Goal: Information Seeking & Learning: Stay updated

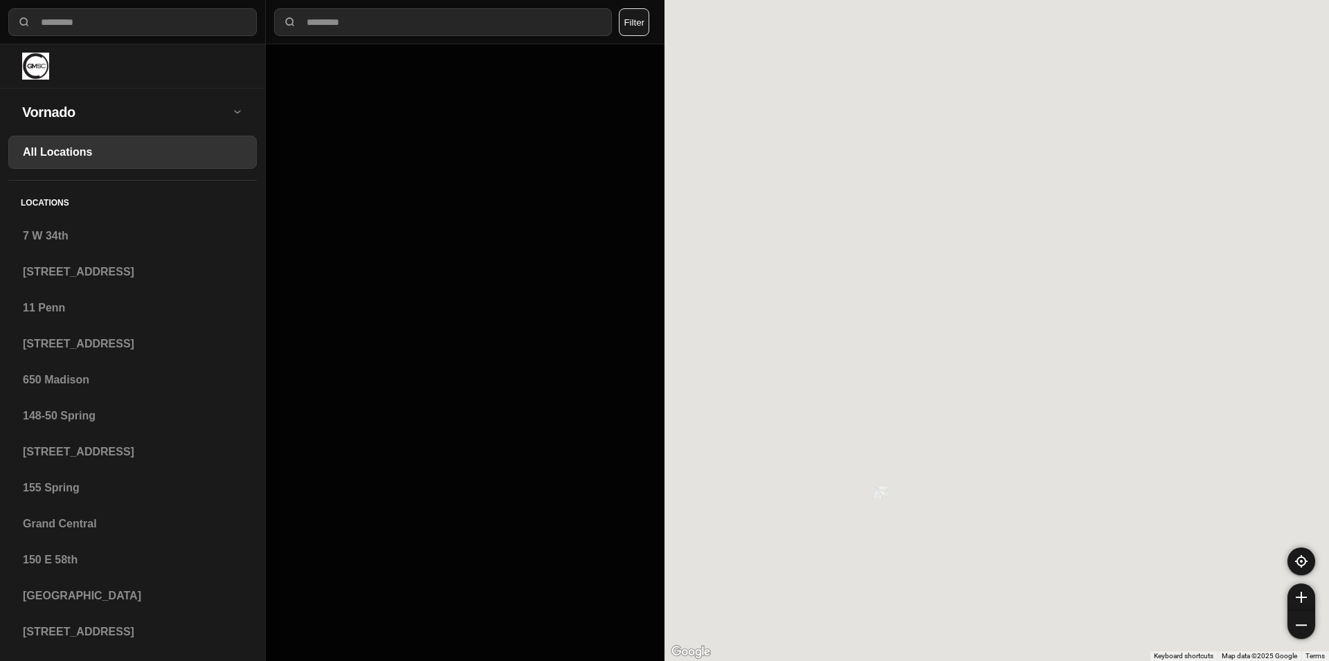
select select "*"
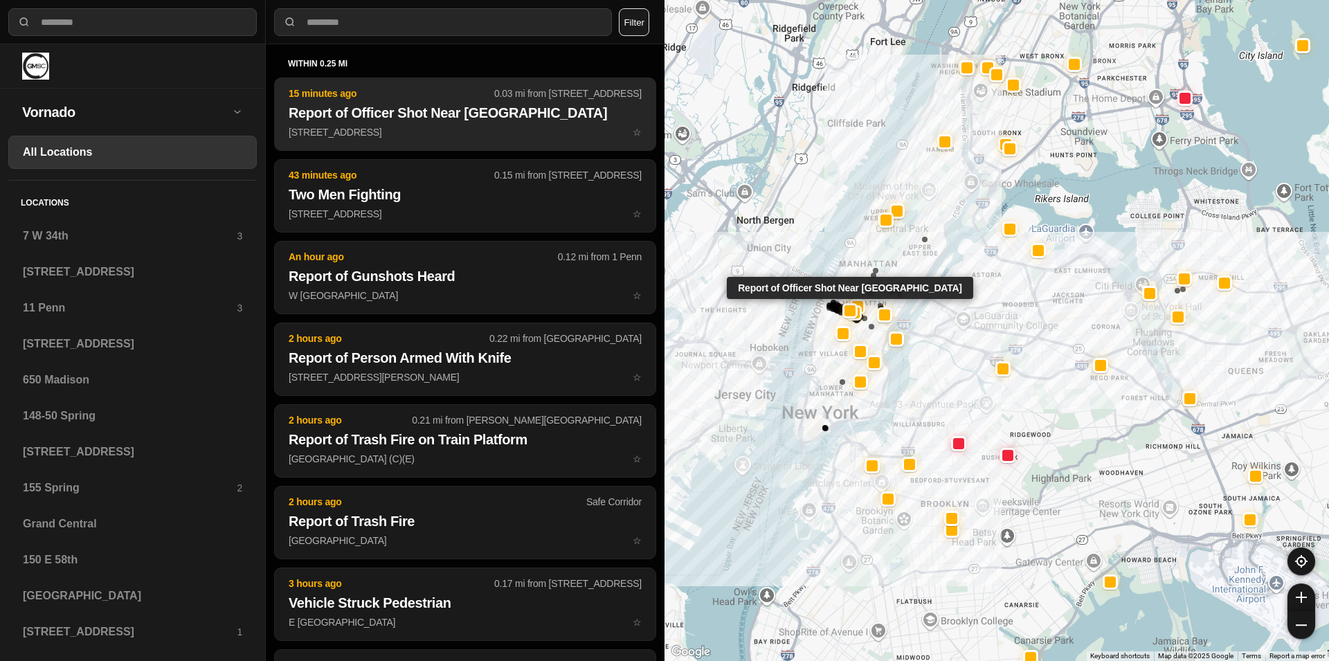
click at [412, 122] on h2 "Report of Officer Shot Near [GEOGRAPHIC_DATA]" at bounding box center [465, 112] width 353 height 19
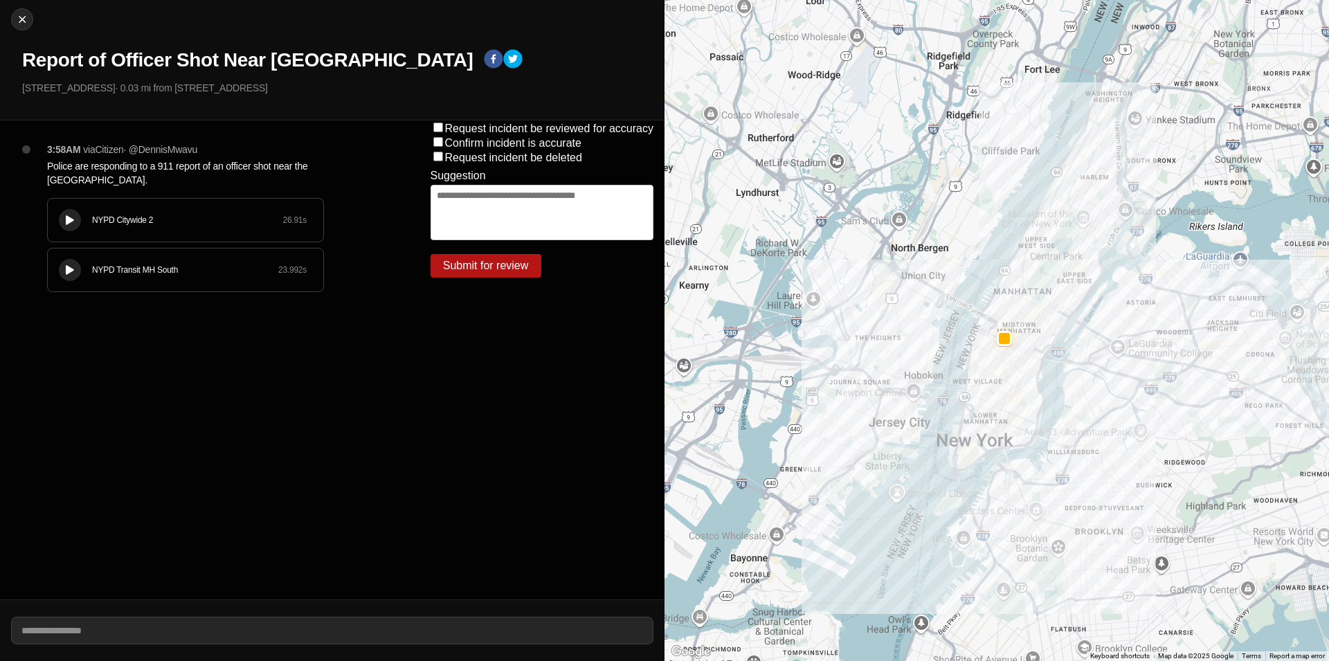
click at [410, 172] on div "3:58AM via Citizen · @ DennisMwavu Police are responding to a 911 report of an …" at bounding box center [209, 359] width 419 height 479
click at [15, 17] on img at bounding box center [22, 19] width 14 height 14
select select "*"
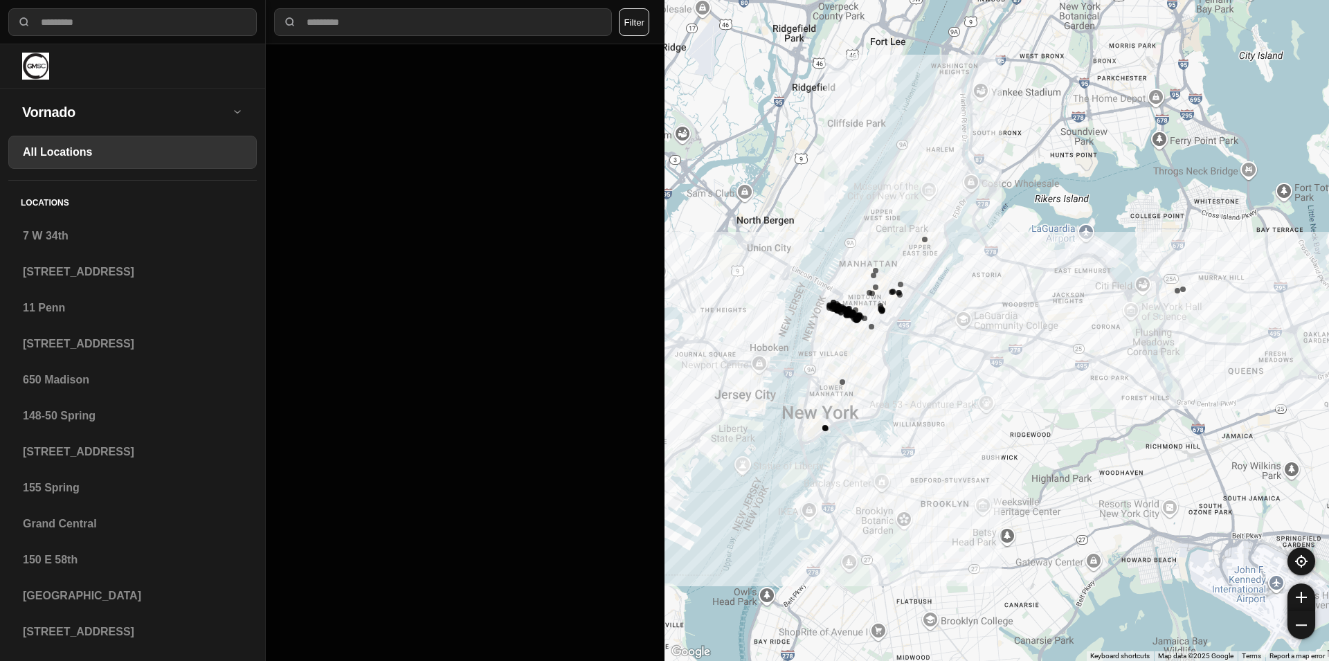
click at [86, 152] on h3 "All Locations" at bounding box center [132, 152] width 219 height 17
click at [87, 152] on h3 "All Locations" at bounding box center [132, 152] width 219 height 17
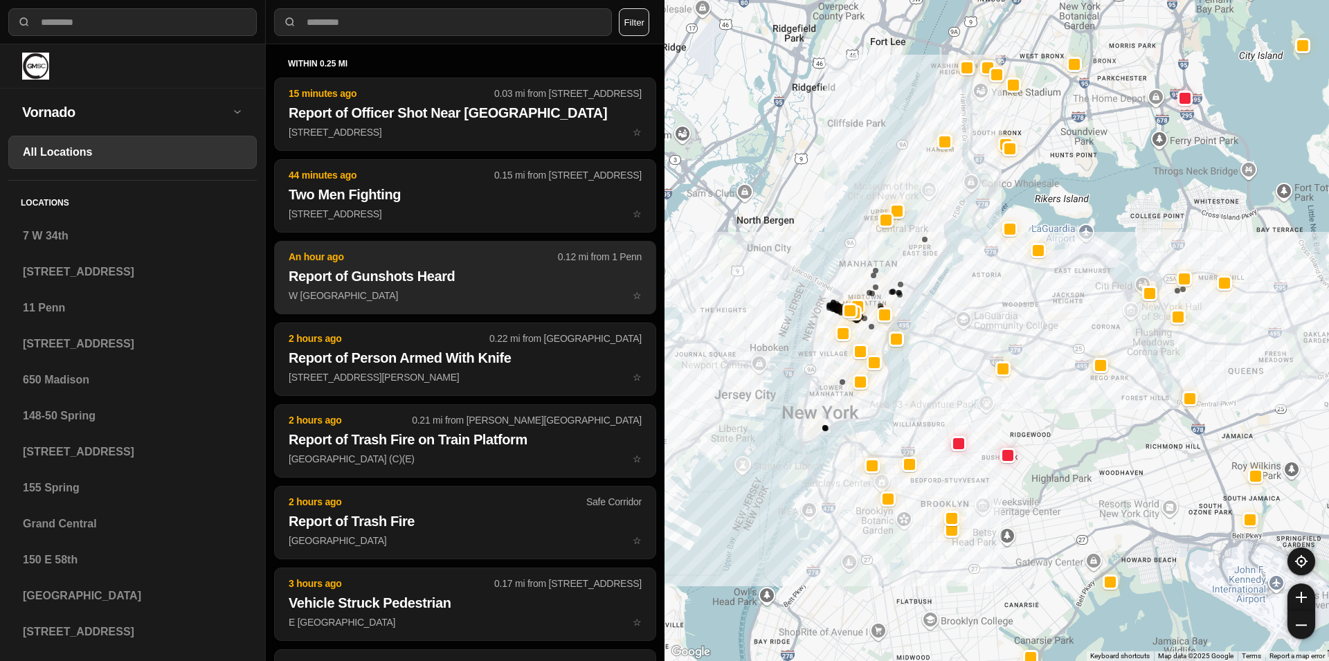
click at [432, 286] on h2 "Report of Gunshots Heard" at bounding box center [465, 275] width 353 height 19
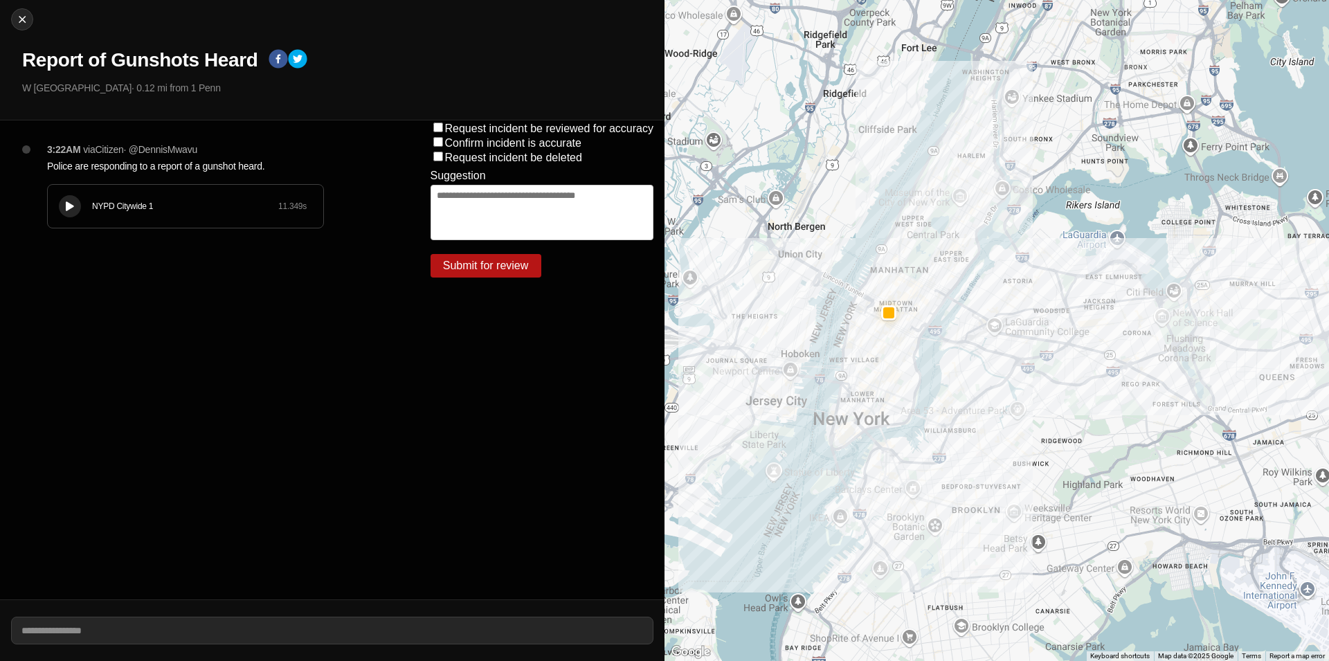
click at [370, 297] on div "Close Report of Gunshots Heard W 39th St & 8th Ave · 0.12 mi from 1 Penn 3:22AM…" at bounding box center [332, 330] width 664 height 661
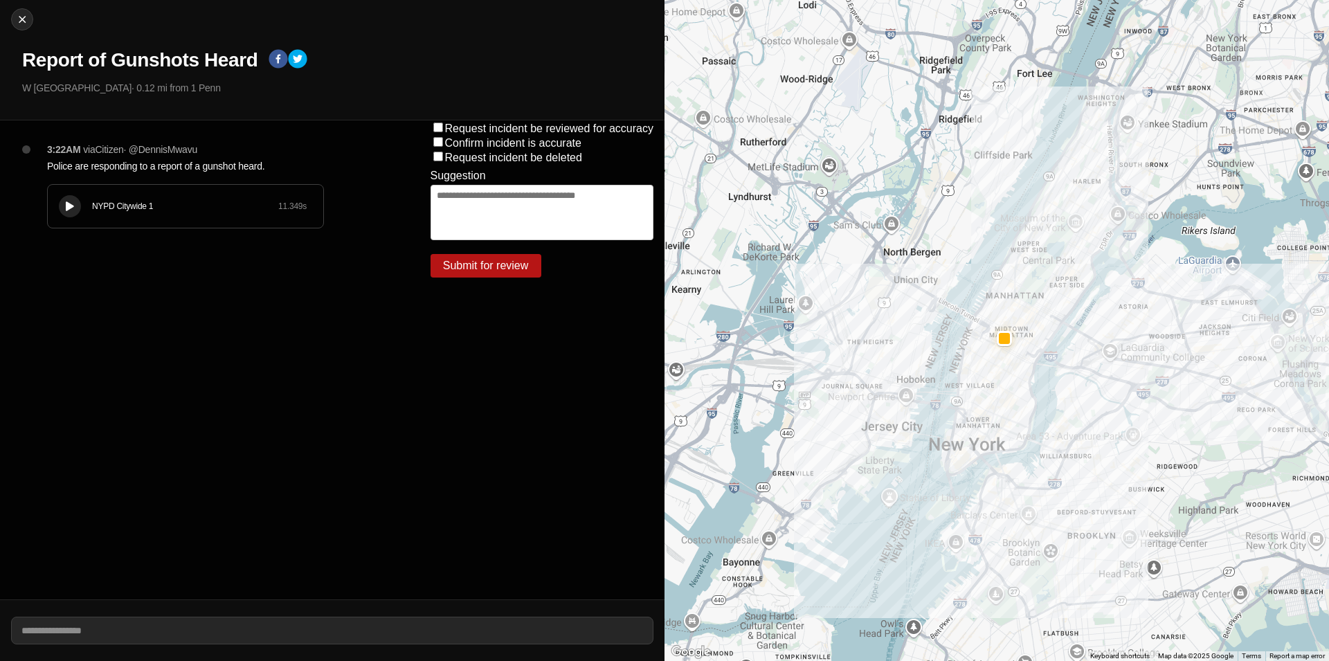
click at [71, 208] on icon at bounding box center [70, 206] width 8 height 9
click at [277, 215] on div "NYPD Citywide 1 11.349 s" at bounding box center [185, 206] width 275 height 43
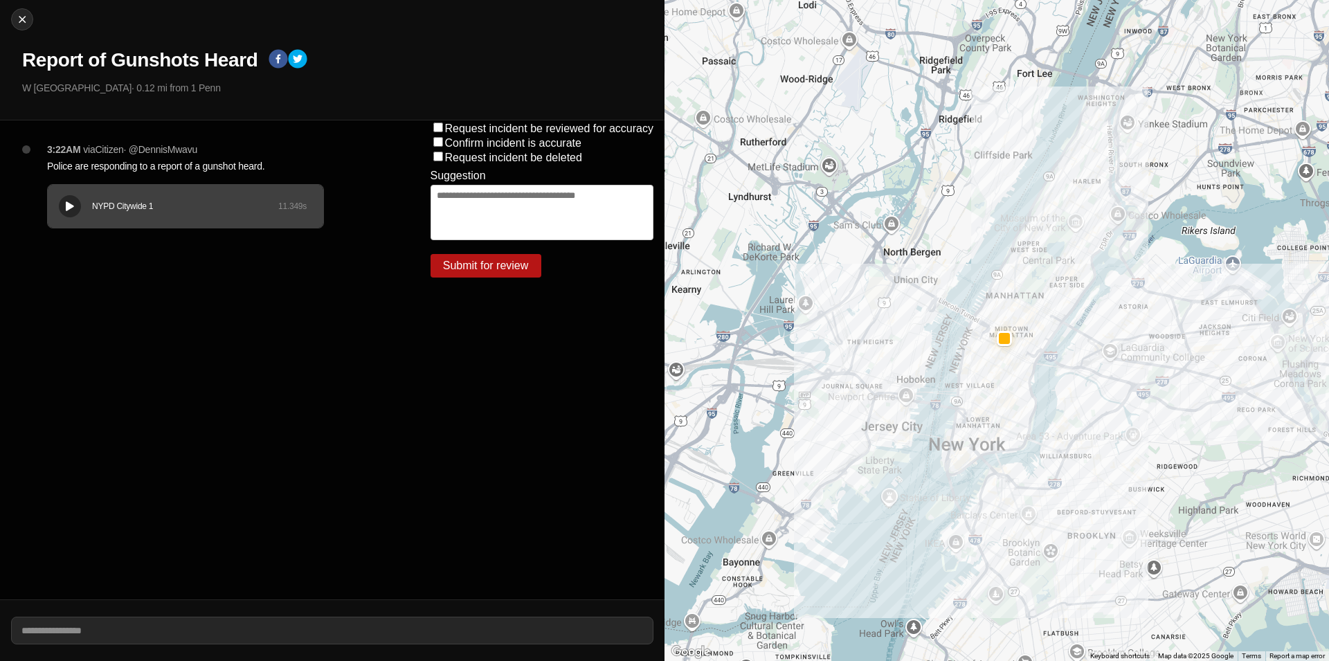
click at [277, 215] on div "NYPD Citywide 1 11.349 s" at bounding box center [185, 206] width 275 height 43
click at [66, 208] on icon at bounding box center [70, 206] width 8 height 9
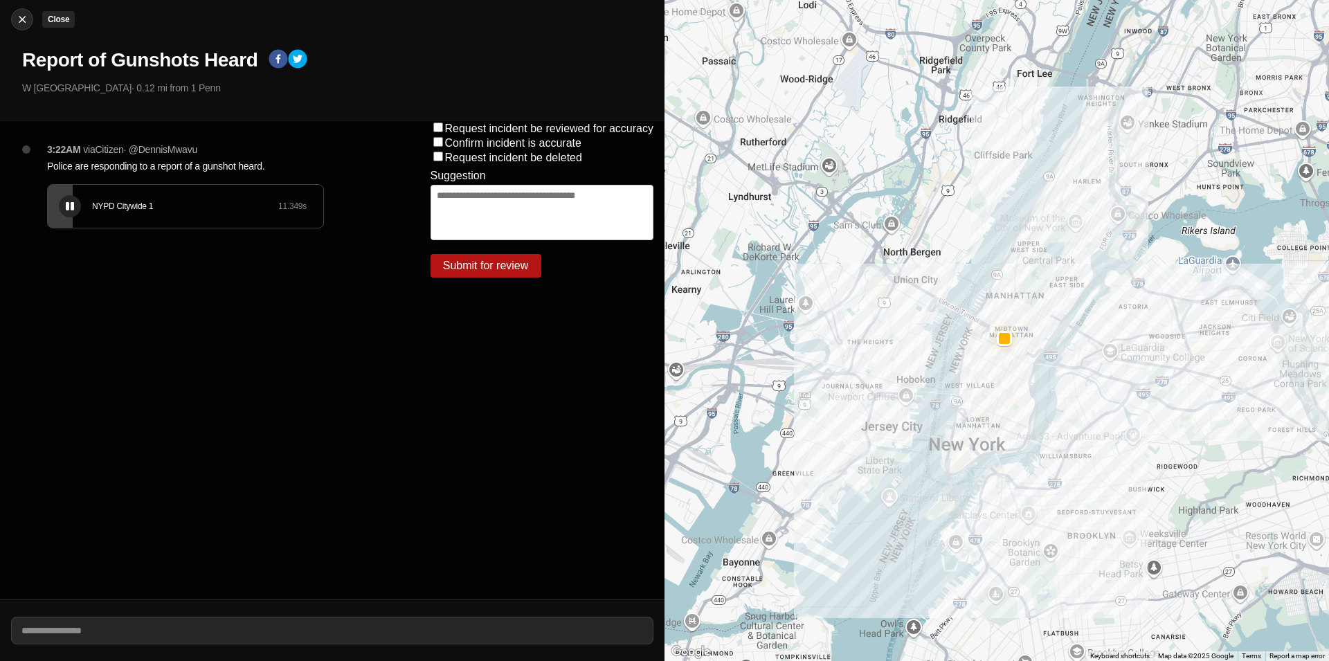
click at [26, 20] on img at bounding box center [22, 19] width 14 height 14
select select "*"
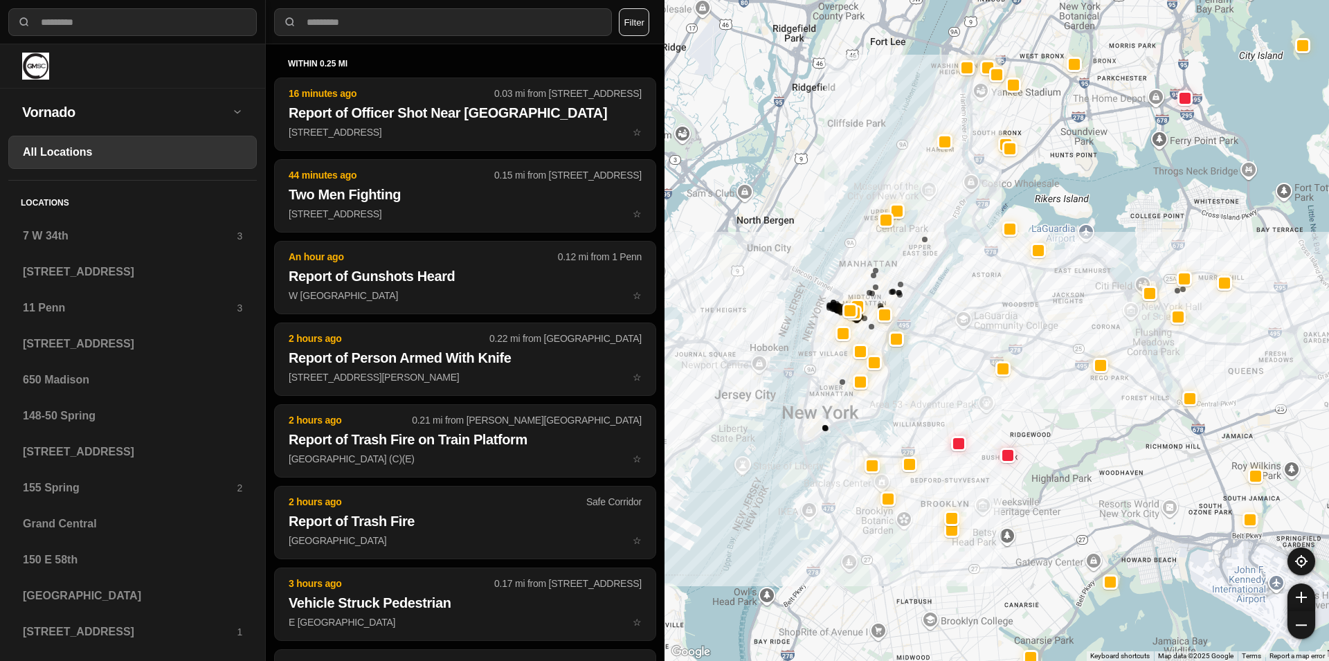
click at [95, 155] on h3 "All Locations" at bounding box center [132, 152] width 219 height 17
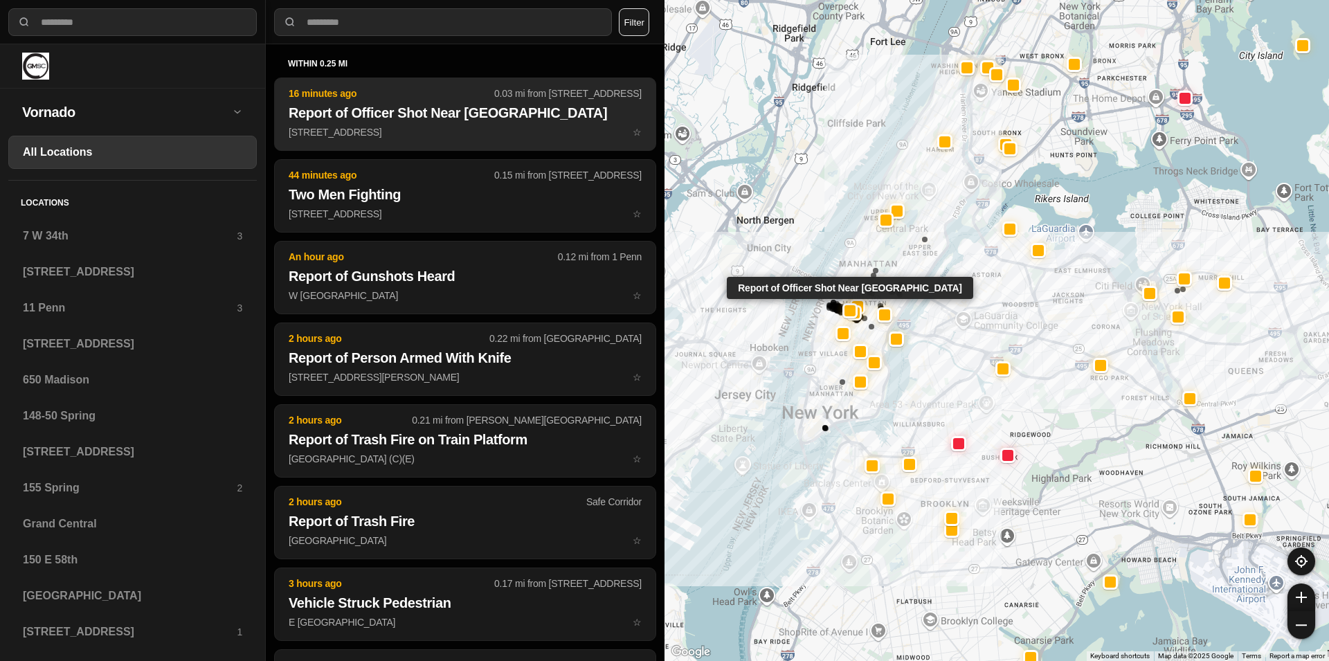
click at [446, 122] on h2 "Report of Officer Shot Near [GEOGRAPHIC_DATA]" at bounding box center [465, 112] width 353 height 19
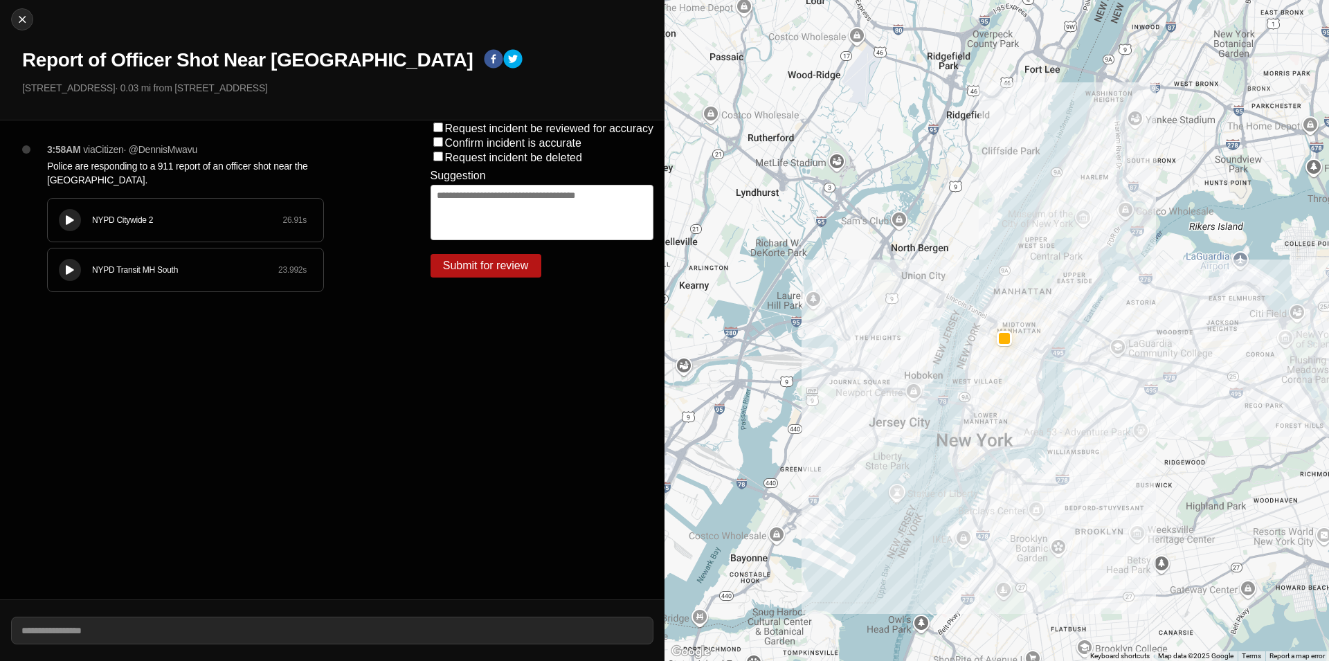
click at [392, 264] on div "3:58AM via Citizen · @ DennisMwavu Police are responding to a 911 report of an …" at bounding box center [216, 231] width 361 height 177
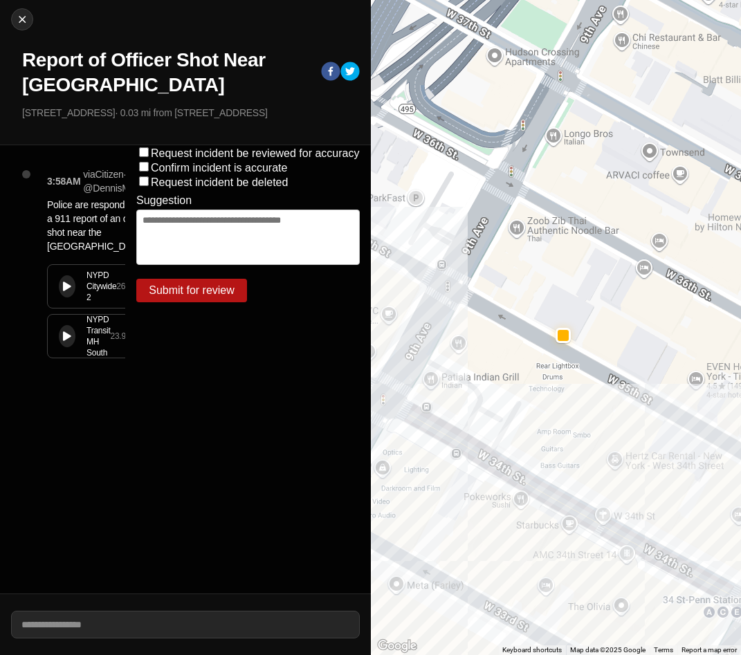
click at [146, 480] on div "Request incident be reviewed for accuracy Confirm incident is accurate Request …" at bounding box center [248, 369] width 246 height 448
click at [253, 72] on h1 "Report of Officer Shot Near [GEOGRAPHIC_DATA]" at bounding box center [166, 73] width 288 height 50
click at [29, 15] on div at bounding box center [22, 19] width 21 height 14
select select "*"
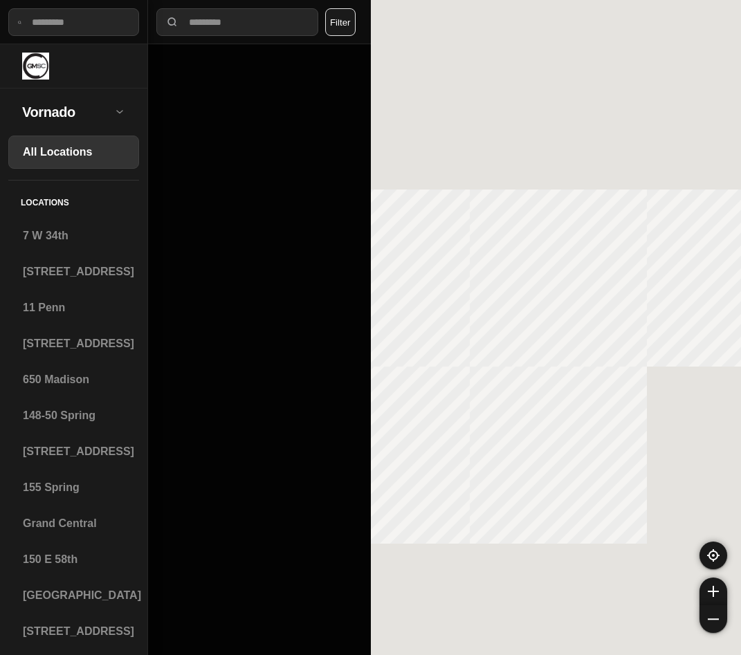
select select "*"
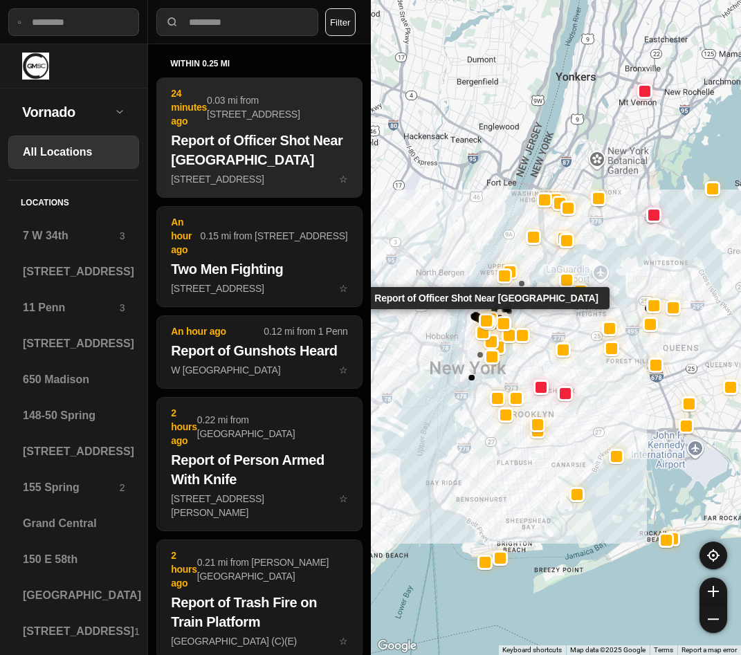
click at [232, 166] on h2 "Report of Officer Shot Near [GEOGRAPHIC_DATA]" at bounding box center [259, 150] width 176 height 39
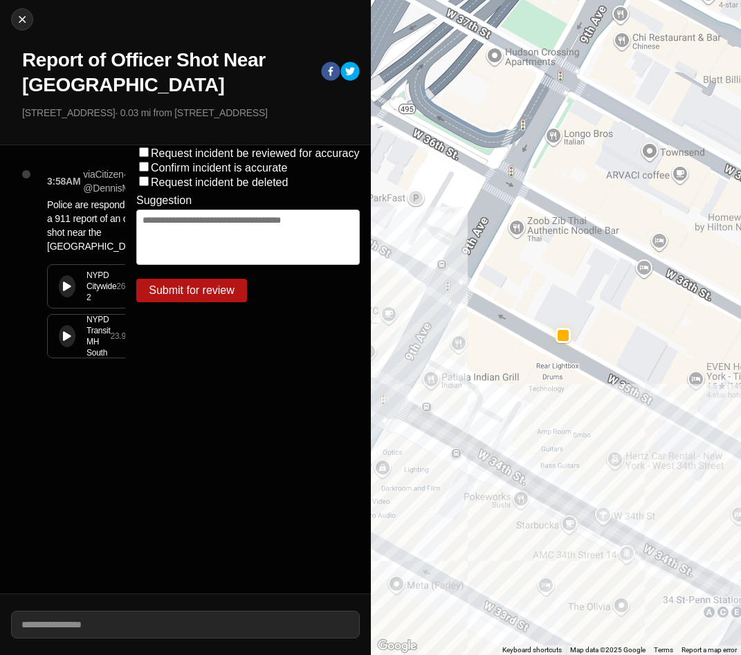
click at [102, 196] on div "3:58AM via Citizen · @ DennisMwavu Police are responding to a 911 report of an …" at bounding box center [105, 276] width 138 height 219
click at [262, 414] on div "Request incident be reviewed for accuracy Confirm incident is accurate Request …" at bounding box center [248, 369] width 246 height 448
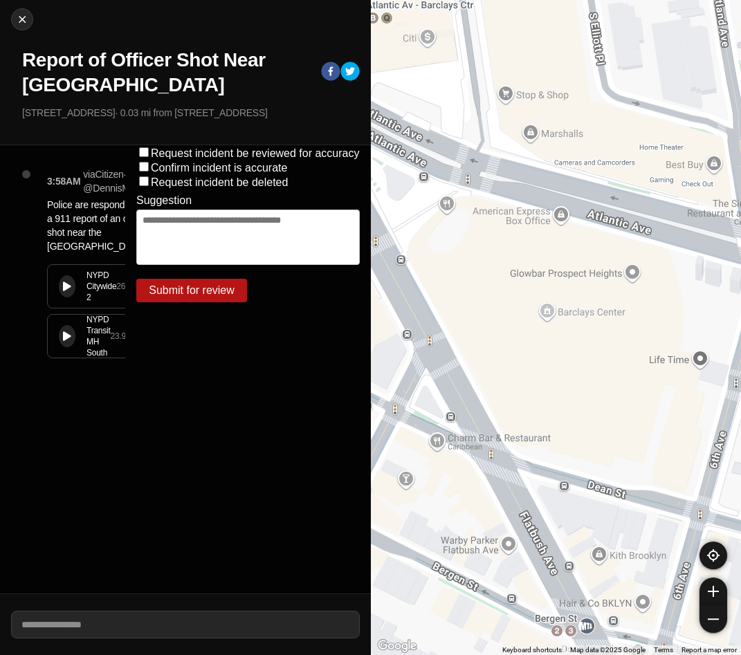
drag, startPoint x: 0, startPoint y: 0, endPoint x: 172, endPoint y: 15, distance: 172.2
click at [172, 15] on div "Close Report of Officer Shot Near Midtown South Precinct 357 W 35th St · 0.03 m…" at bounding box center [185, 72] width 371 height 145
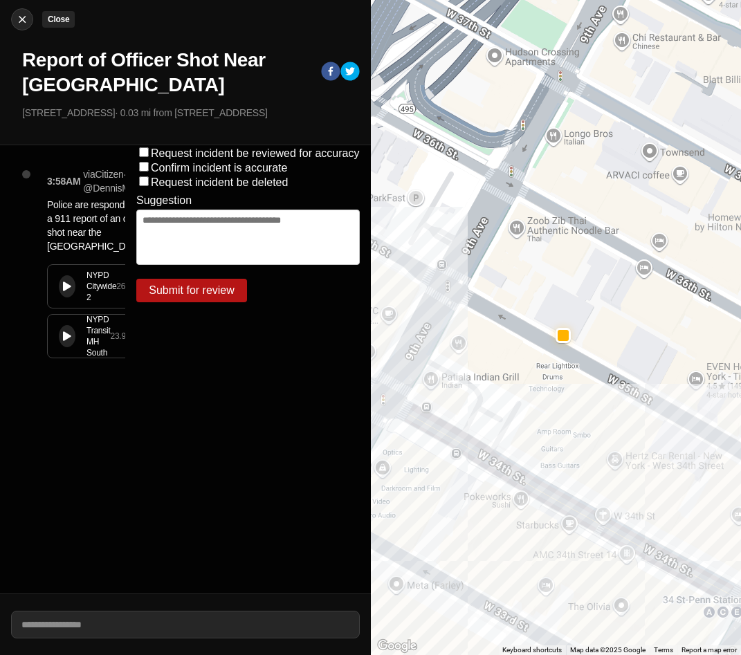
click at [18, 17] on img at bounding box center [22, 19] width 14 height 14
select select "*"
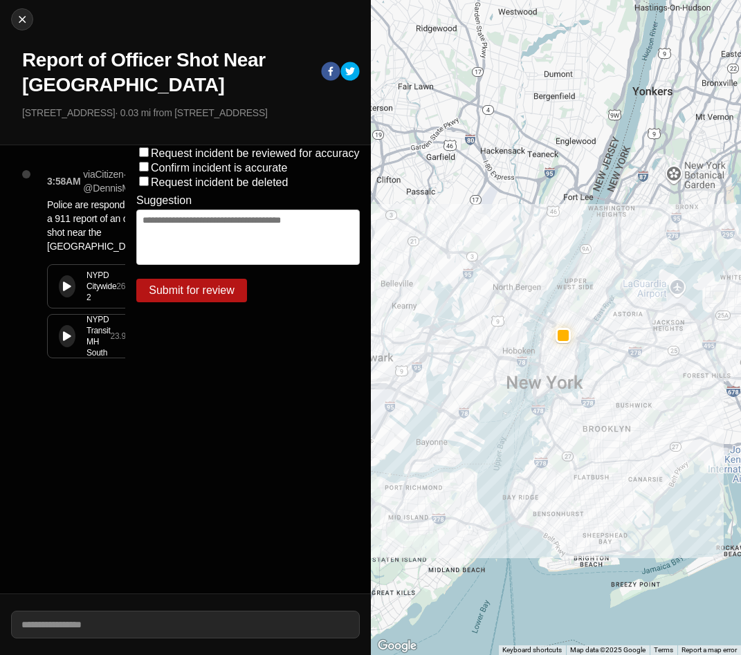
click at [147, 428] on div "Request incident be reviewed for accuracy Confirm incident is accurate Request …" at bounding box center [248, 369] width 246 height 448
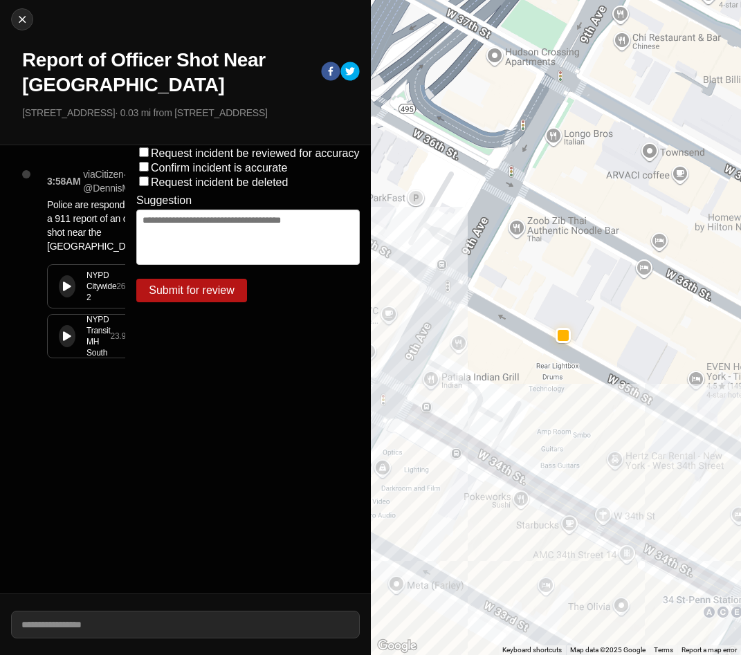
click at [109, 19] on div "Close Report of Officer Shot Near Midtown South Precinct 357 W 35th St · 0.03 m…" at bounding box center [185, 72] width 371 height 145
